Goal: Task Accomplishment & Management: Use online tool/utility

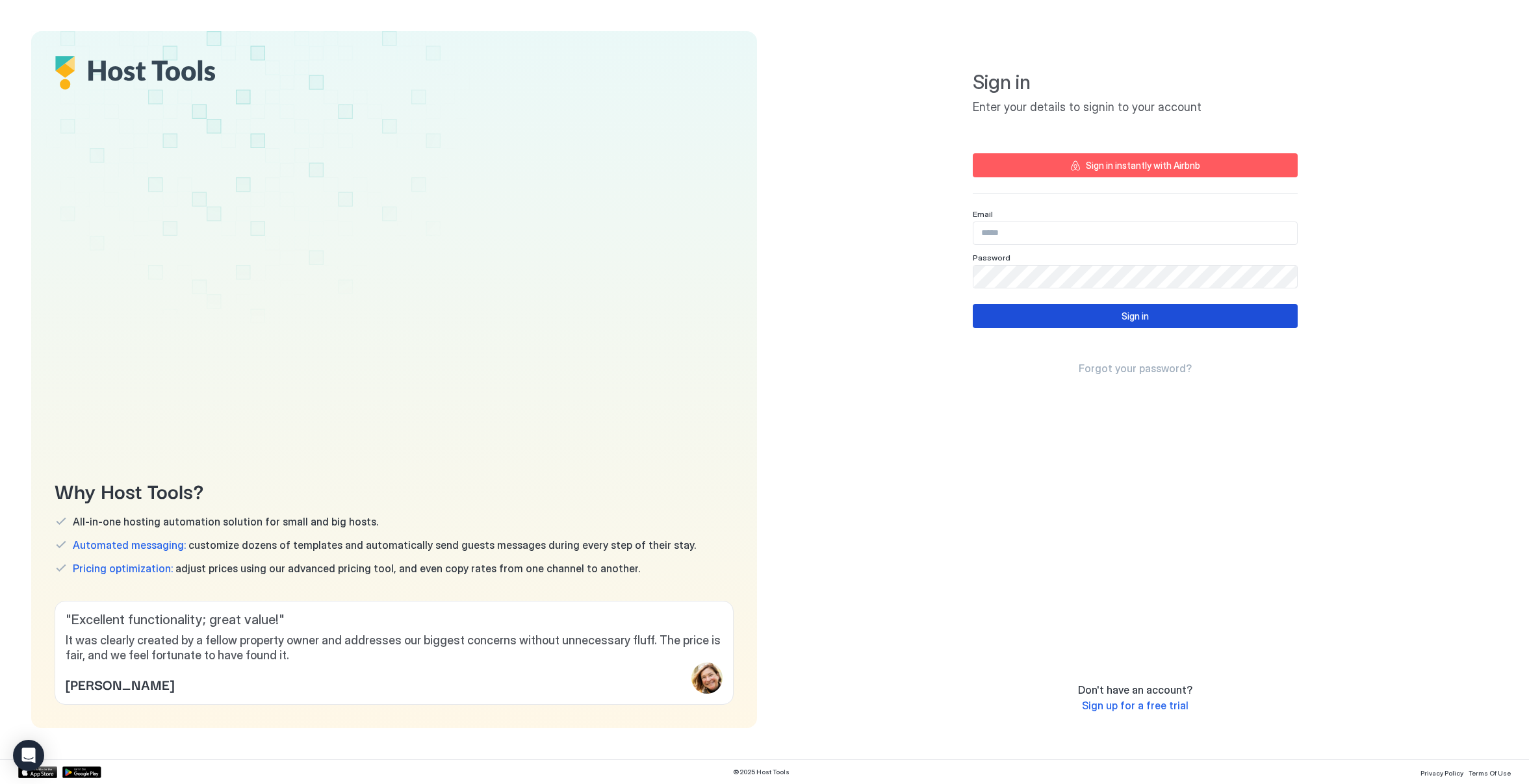
type input "**********"
click at [1047, 316] on button "Sign in" at bounding box center [1135, 316] width 325 height 24
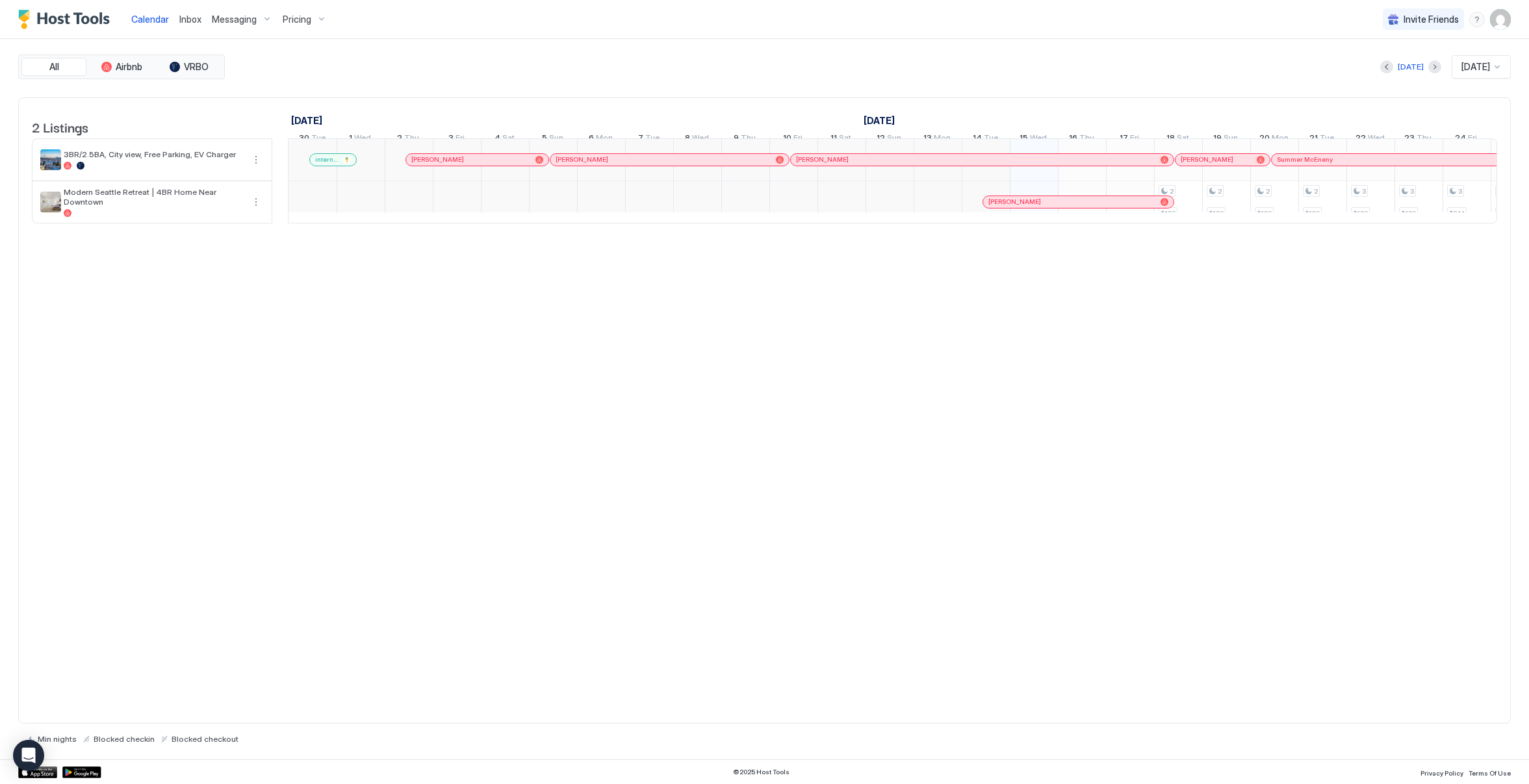
scroll to position [0, 722]
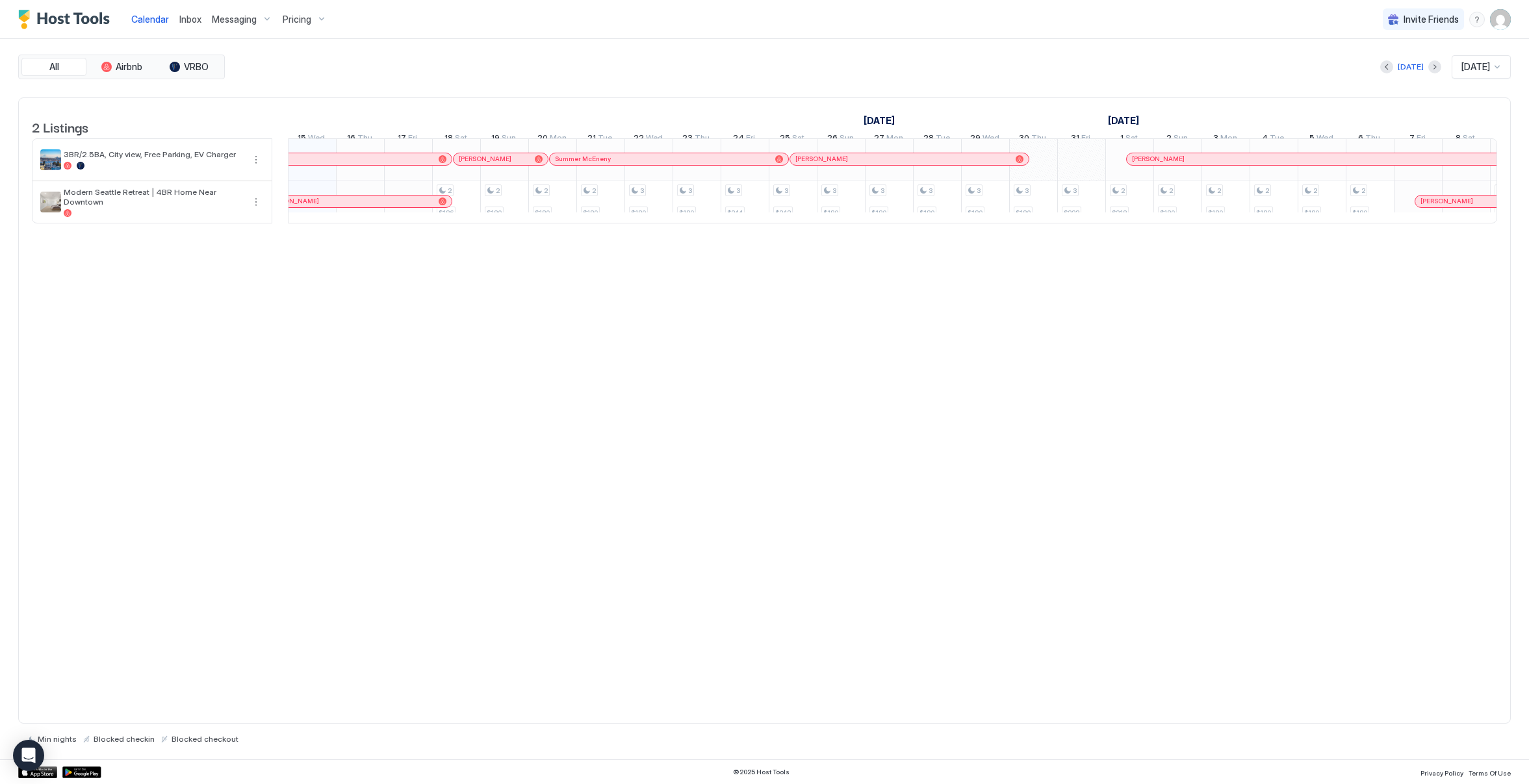
click at [216, 17] on span "Messaging" at bounding box center [234, 19] width 45 height 12
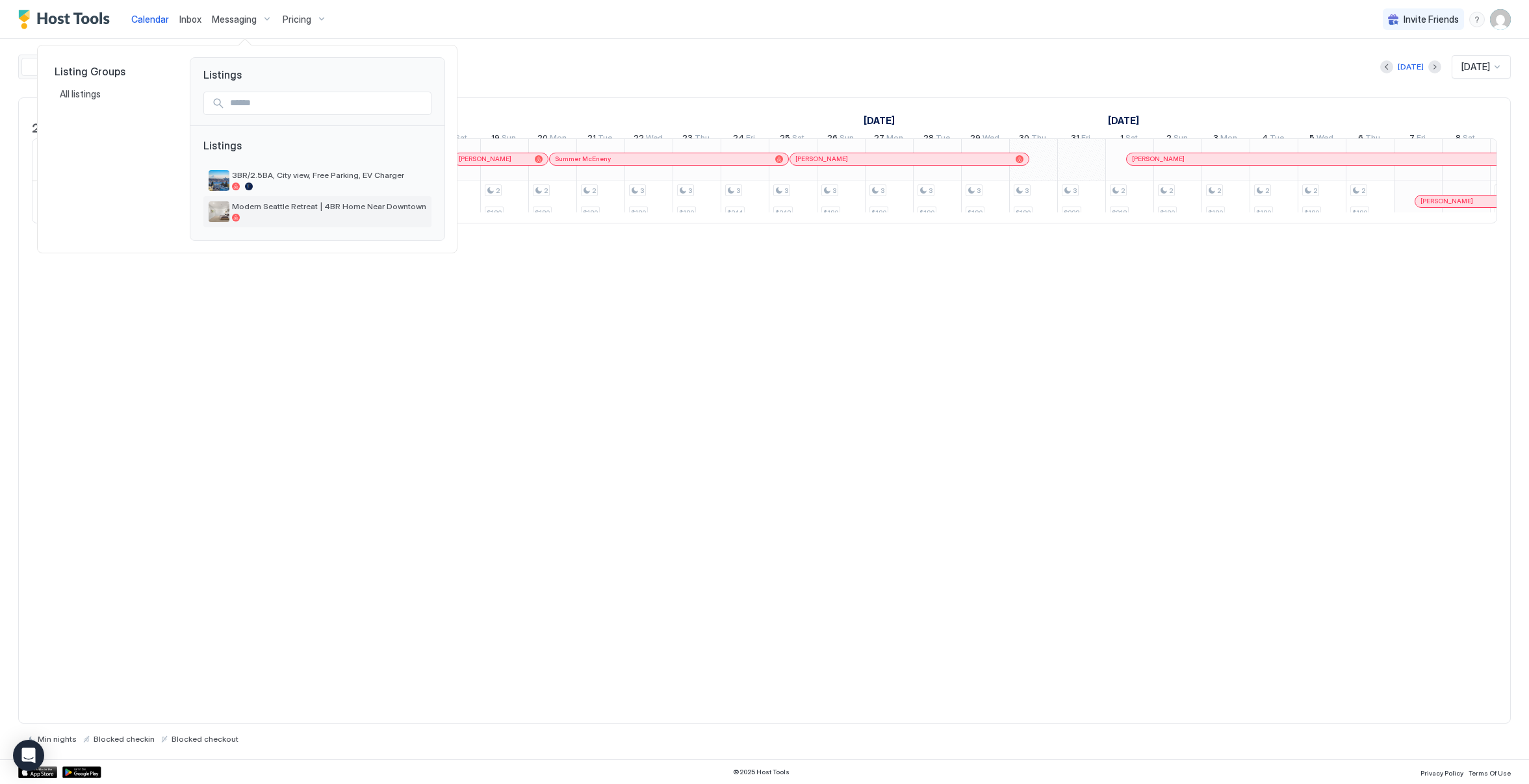
click at [248, 207] on span "Modern Seattle Retreat | 4BR Home Near Downtown" at bounding box center [329, 207] width 194 height 10
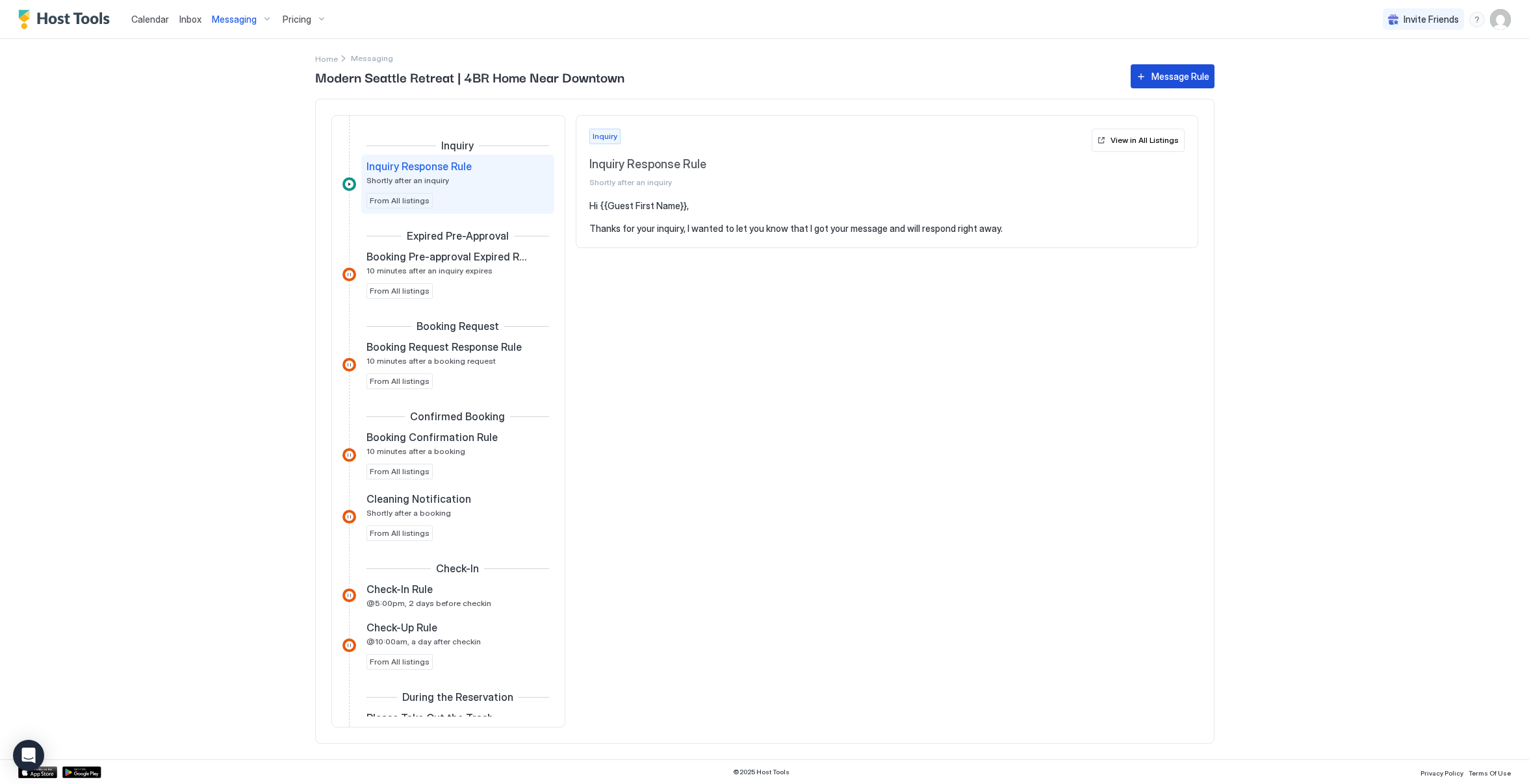
click at [1195, 81] on div "Message Rule" at bounding box center [1181, 77] width 58 height 14
click at [260, 16] on div "Messaging" at bounding box center [242, 19] width 71 height 22
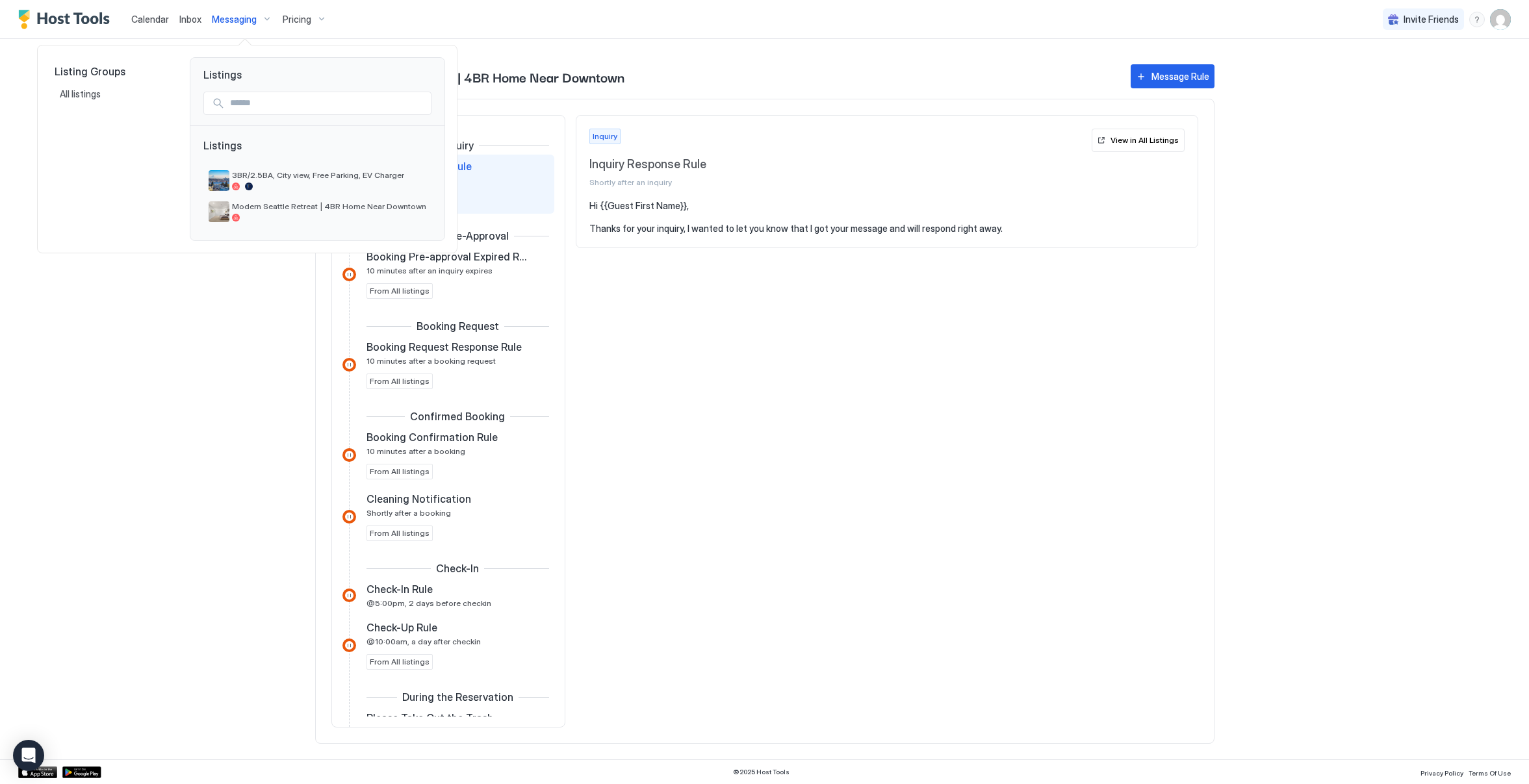
click at [524, 287] on div at bounding box center [764, 392] width 1529 height 784
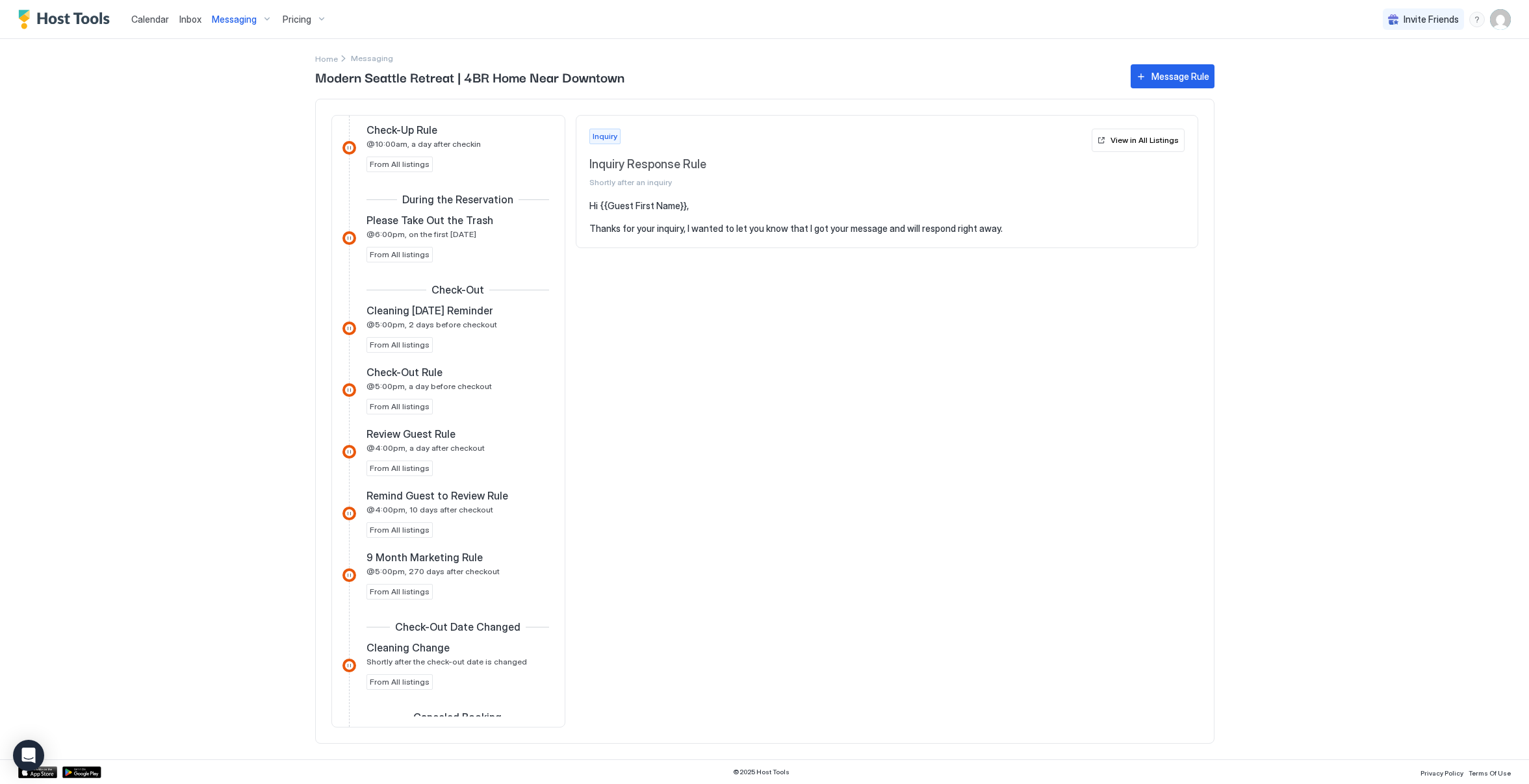
scroll to position [582, 0]
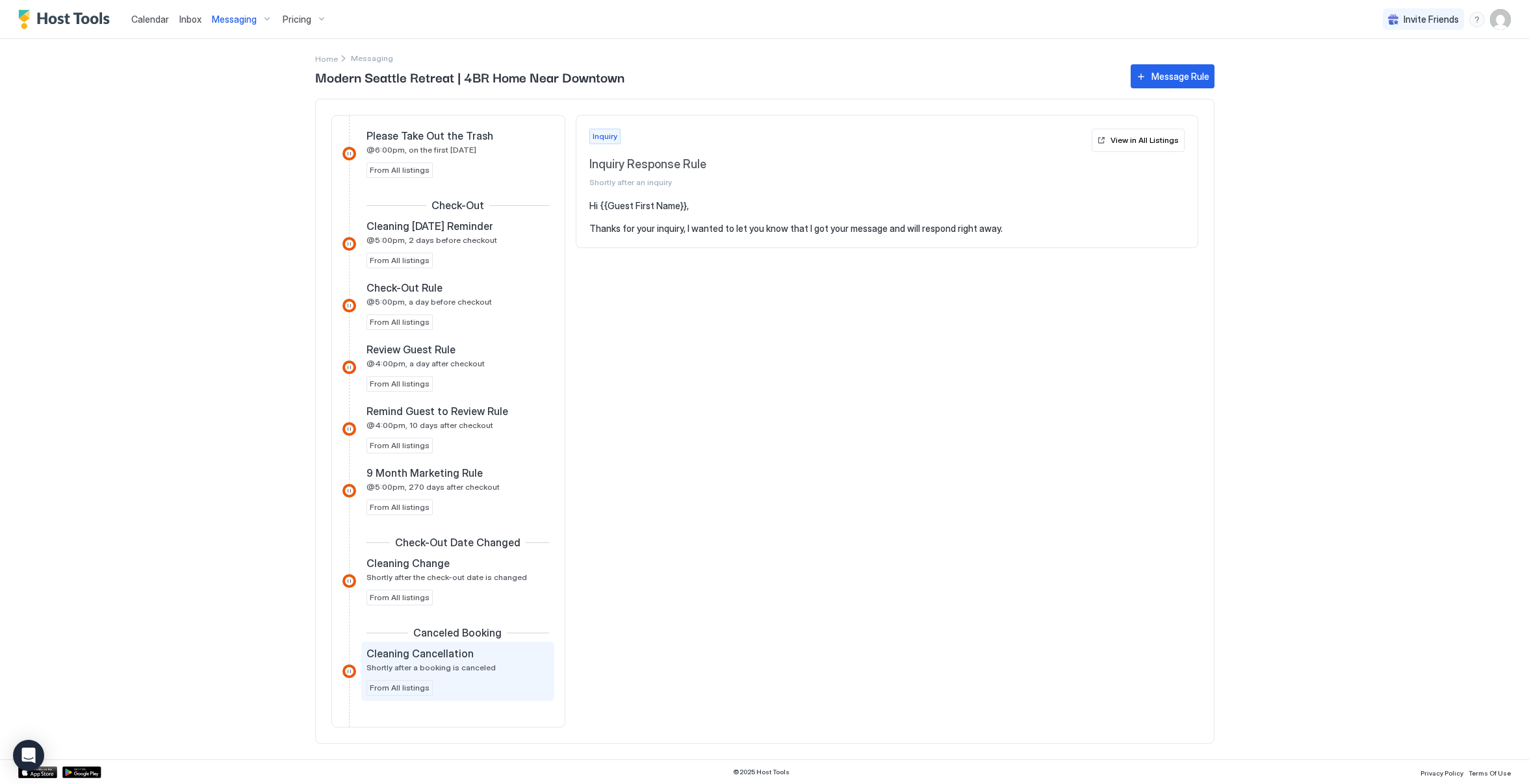
click at [425, 671] on span "Shortly after a booking is canceled" at bounding box center [431, 668] width 129 height 10
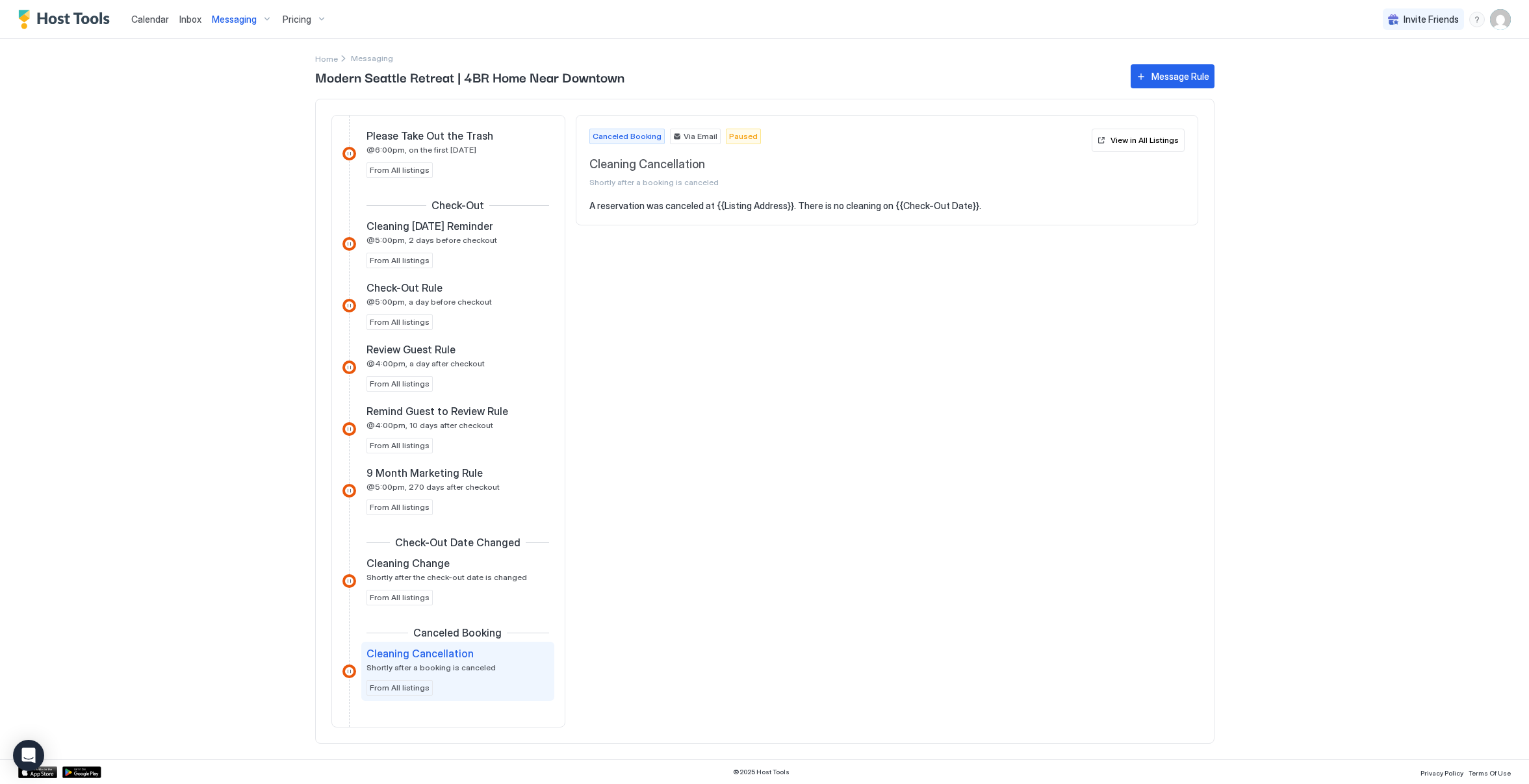
click at [843, 198] on div "Canceled Booking Via Email Paused Cleaning Cancellation Shortly after a booking…" at bounding box center [886, 157] width 621 height 84
